Goal: Task Accomplishment & Management: Complete application form

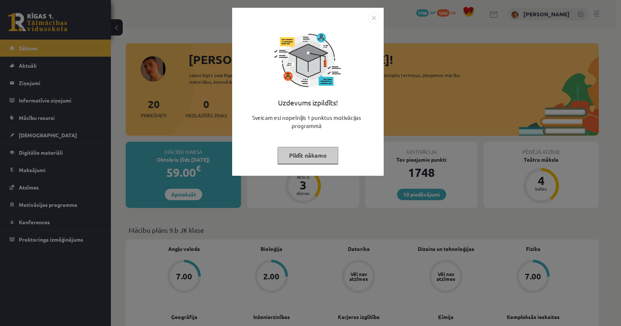
drag, startPoint x: 370, startPoint y: 14, endPoint x: 364, endPoint y: 17, distance: 6.8
click at [370, 14] on img "Close" at bounding box center [373, 17] width 11 height 11
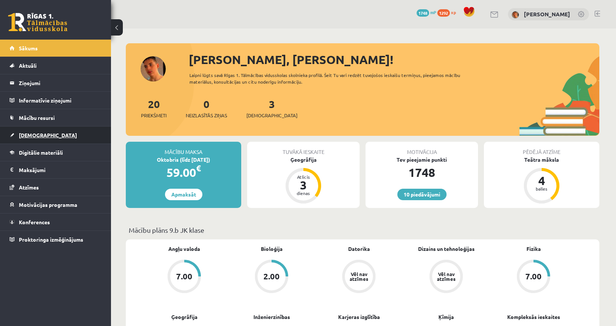
click at [26, 132] on link "[DEMOGRAPHIC_DATA]" at bounding box center [56, 134] width 92 height 17
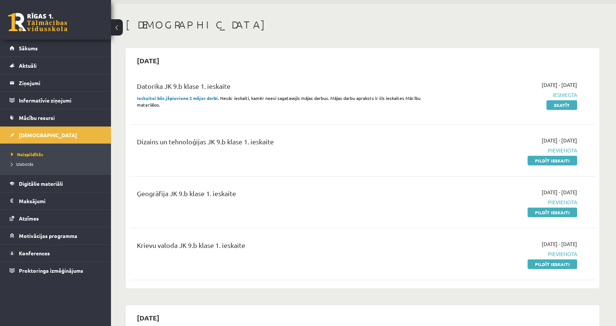
scroll to position [37, 0]
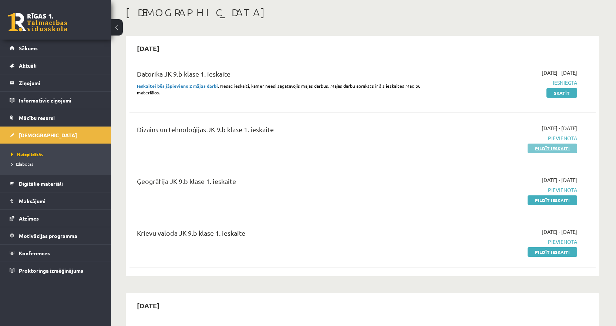
click at [555, 148] on link "Pildīt ieskaiti" at bounding box center [552, 148] width 50 height 10
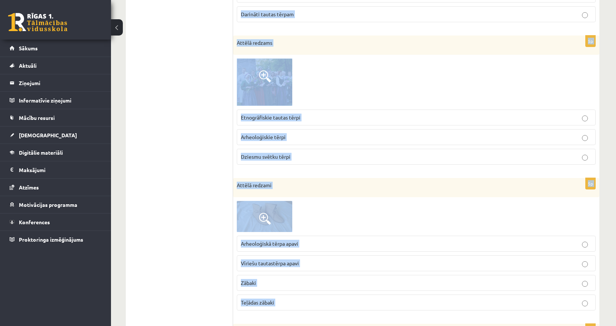
scroll to position [1051, 0]
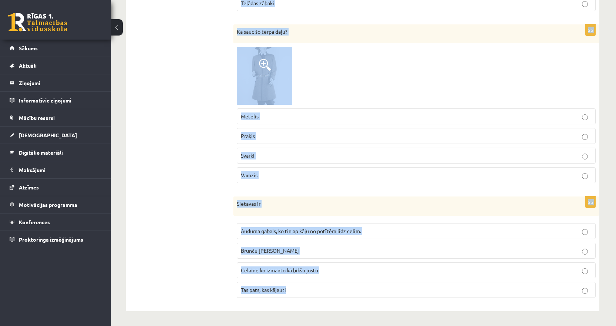
drag, startPoint x: 237, startPoint y: 68, endPoint x: 304, endPoint y: 290, distance: 231.9
copy form "Lore ip dolorsitamet conse adipi? Elitse Doeiu Temp incididun Utlabore 0e Dolor…"
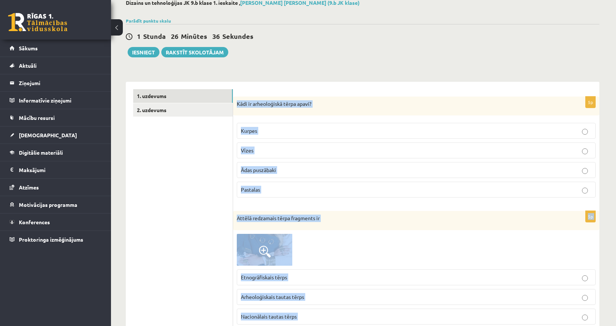
scroll to position [111, 0]
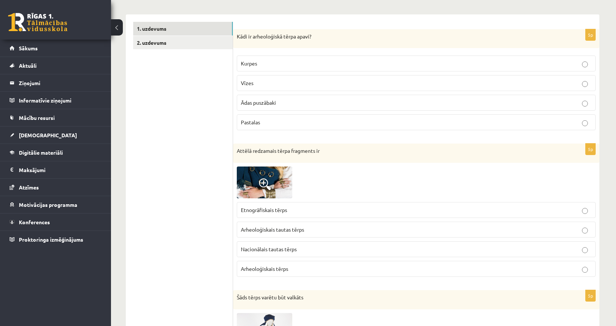
click at [248, 128] on label "Pastalas" at bounding box center [416, 122] width 359 height 16
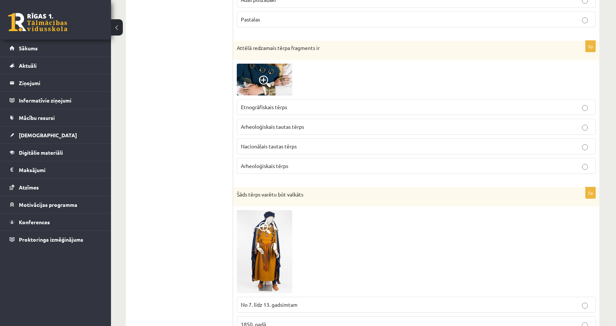
scroll to position [222, 0]
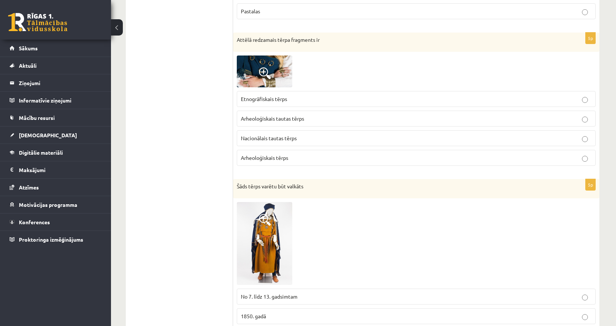
click at [273, 121] on span "Arheoloģiskais tautas tērps" at bounding box center [272, 118] width 63 height 7
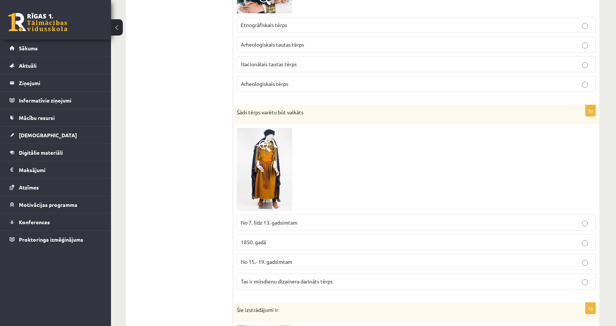
scroll to position [259, 0]
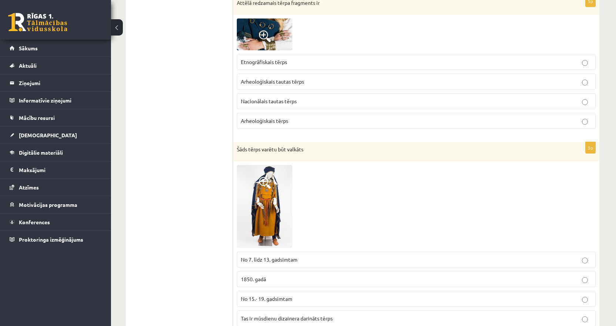
click at [257, 118] on span "Arheoloģiskais tērps" at bounding box center [264, 120] width 47 height 7
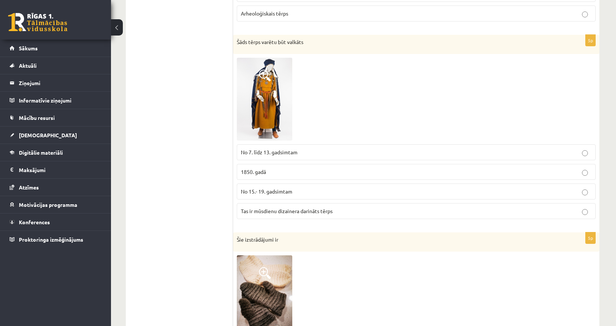
scroll to position [370, 0]
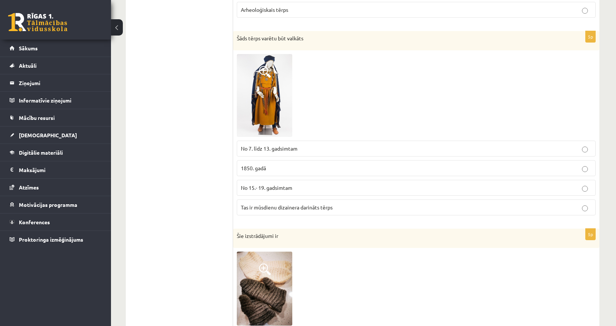
click at [267, 149] on span "No 7. līdz 13. gadsimtam" at bounding box center [269, 148] width 57 height 7
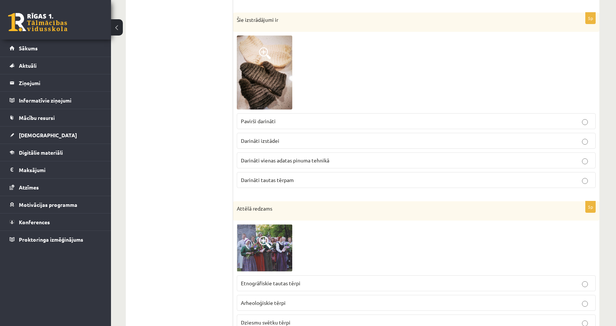
scroll to position [592, 0]
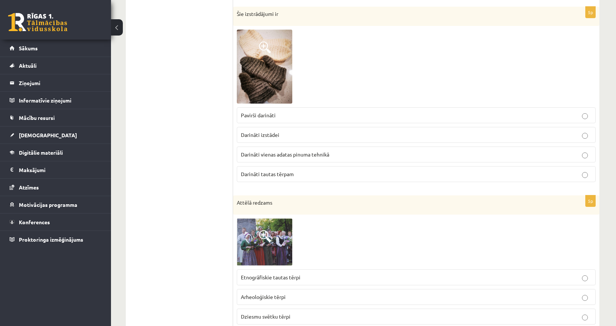
click at [247, 174] on span "Darināti tautas tērpam" at bounding box center [267, 173] width 53 height 7
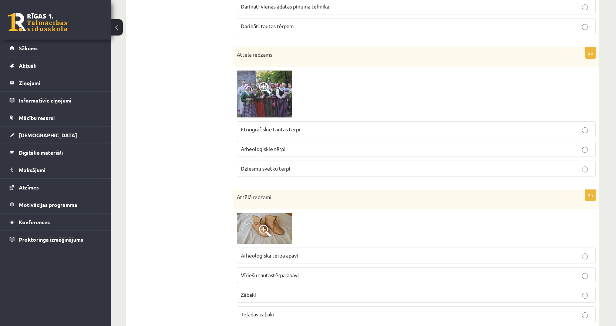
scroll to position [777, 0]
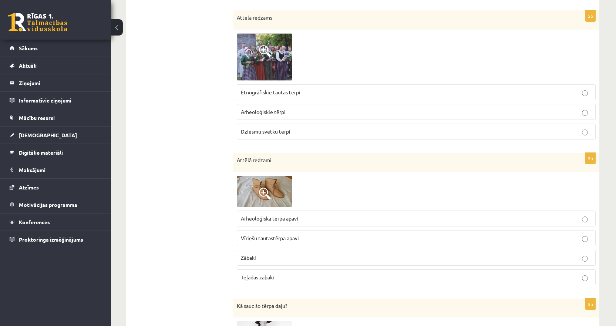
click at [261, 114] on span "Arheoloģiskie tērpi" at bounding box center [263, 111] width 45 height 7
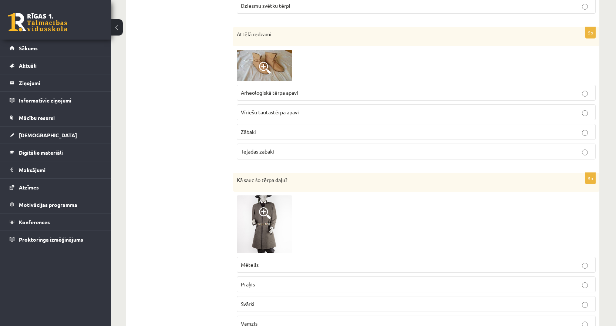
scroll to position [924, 0]
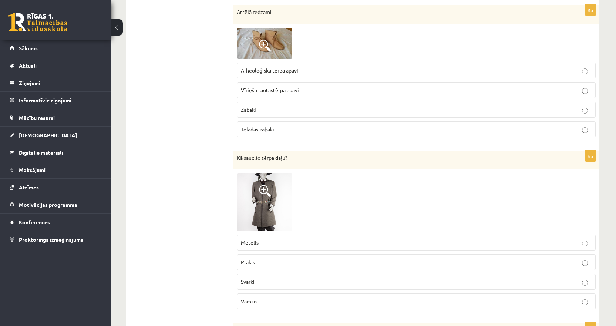
click at [248, 69] on span "Arheoloģiskā tērpa apavi" at bounding box center [269, 70] width 57 height 7
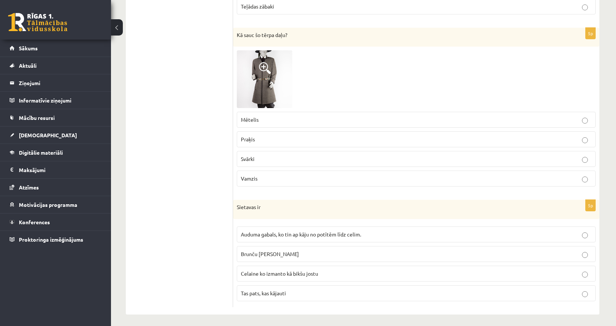
scroll to position [1051, 0]
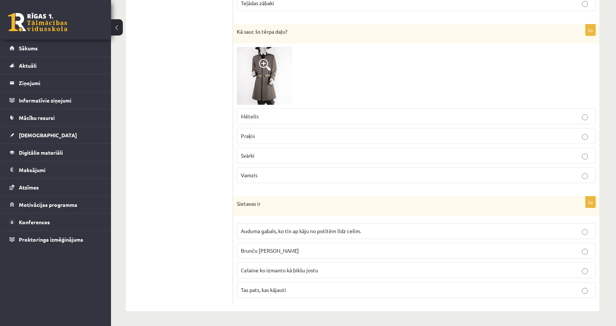
click at [256, 156] on p "Svārki" at bounding box center [416, 156] width 351 height 8
click at [254, 230] on span "Auduma gabals, ko tin ap kāju no potītēm līdz celim." at bounding box center [301, 230] width 120 height 7
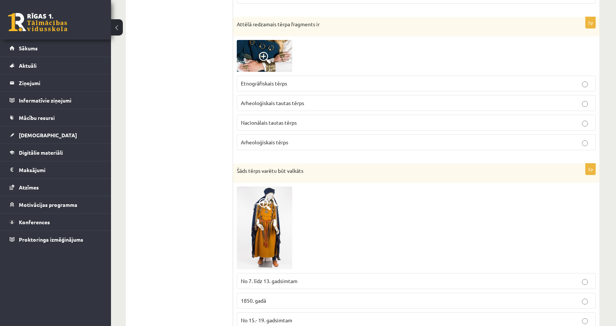
scroll to position [0, 0]
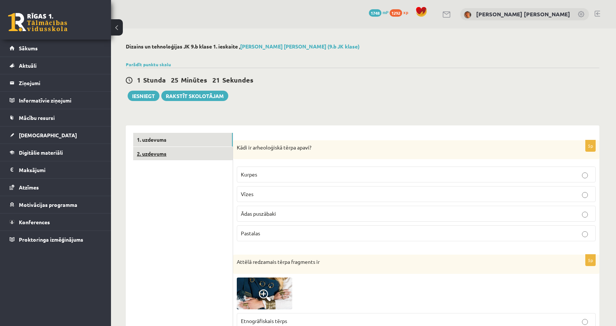
click at [150, 158] on link "2. uzdevums" at bounding box center [182, 154] width 99 height 14
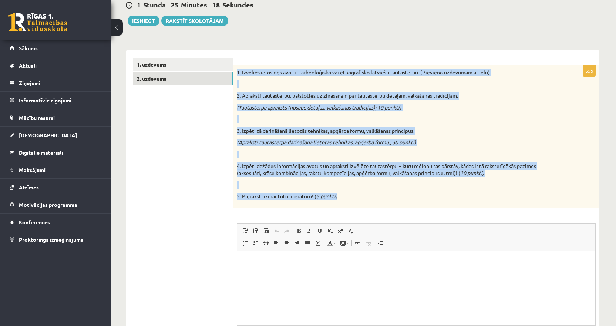
drag, startPoint x: 358, startPoint y: 197, endPoint x: 235, endPoint y: 73, distance: 174.4
click at [235, 73] on div "1. Izvēlies ierosmes avotu – arheoloģisko vai etnogrāfisko latviešu tautastērpu…" at bounding box center [416, 136] width 366 height 143
copy div "1. Izvēlies ierosmes avotu – arheoloģisko vai etnogrāfisko latviešu tautastērpu…"
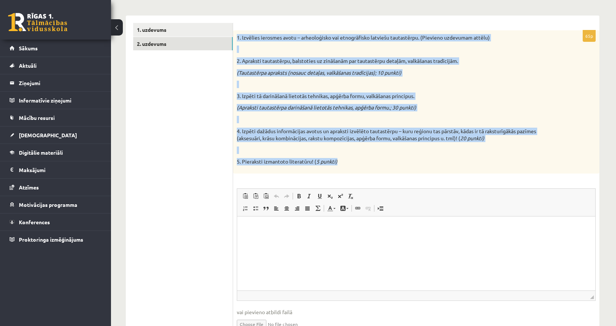
scroll to position [149, 0]
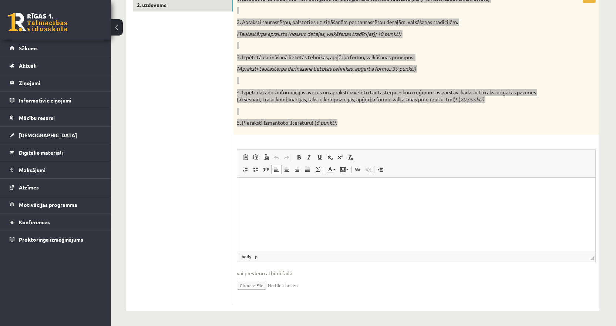
click at [265, 200] on html at bounding box center [416, 188] width 358 height 23
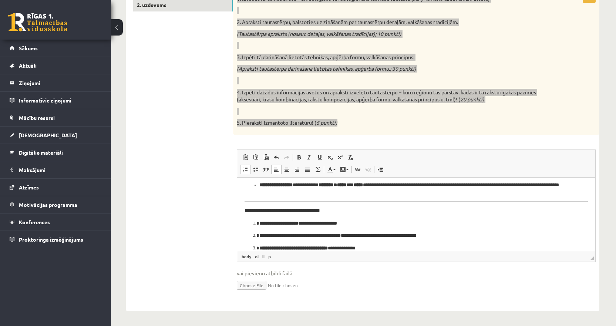
scroll to position [38, 0]
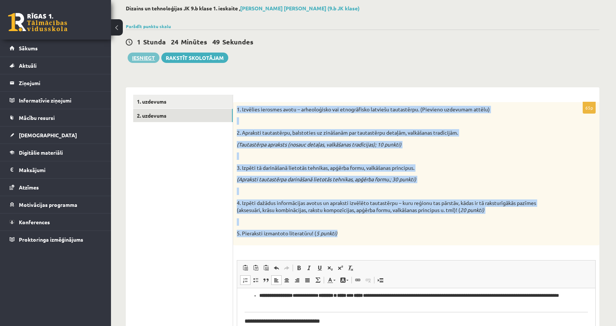
click at [136, 55] on button "Iesniegt" at bounding box center [144, 58] width 32 height 10
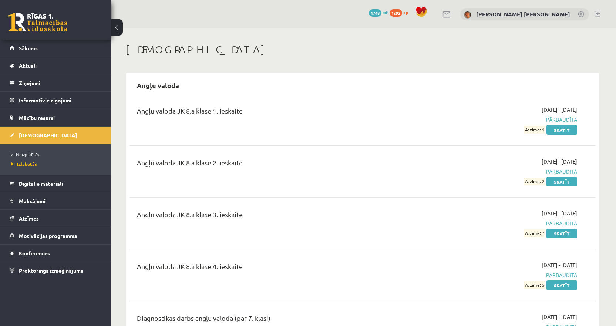
click at [55, 138] on link "[DEMOGRAPHIC_DATA]" at bounding box center [56, 134] width 92 height 17
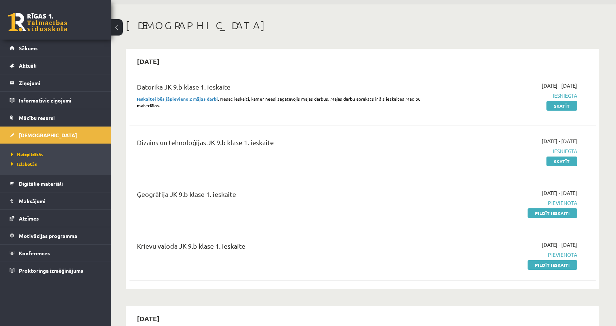
scroll to position [37, 0]
